Goal: Check status: Check status

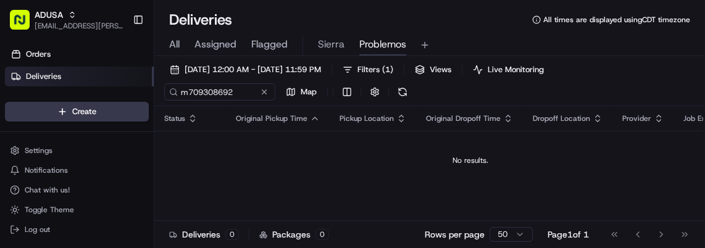
type input "m709308692"
click at [184, 46] on div "All Assigned Flagged Sierra Problemos" at bounding box center [429, 46] width 550 height 22
click at [174, 47] on span "All" at bounding box center [174, 44] width 10 height 15
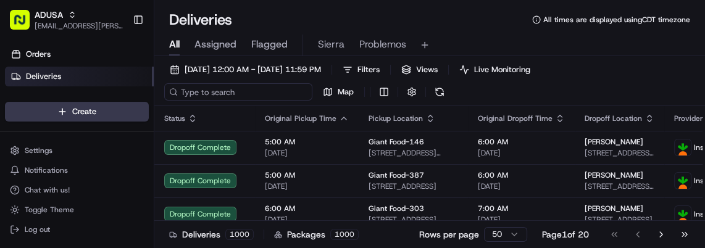
click at [231, 83] on input at bounding box center [238, 91] width 148 height 17
paste input "m709308692"
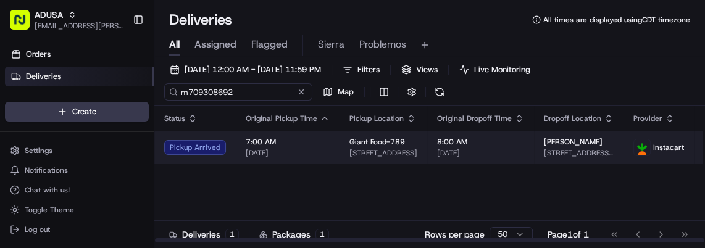
type input "m709308692"
click at [312, 135] on td "7:00 AM [DATE]" at bounding box center [288, 147] width 104 height 33
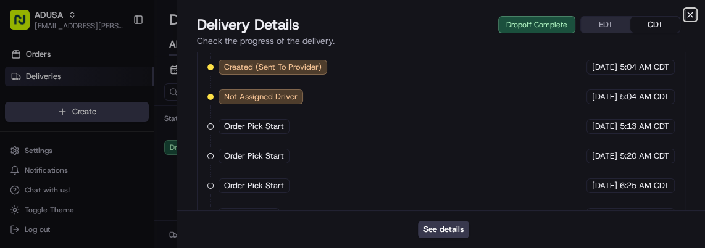
click at [686, 17] on icon "button" at bounding box center [690, 15] width 10 height 10
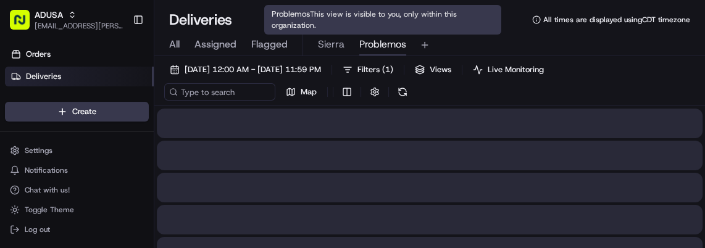
click at [372, 44] on span "Problemos" at bounding box center [382, 44] width 47 height 15
